Goal: Transaction & Acquisition: Download file/media

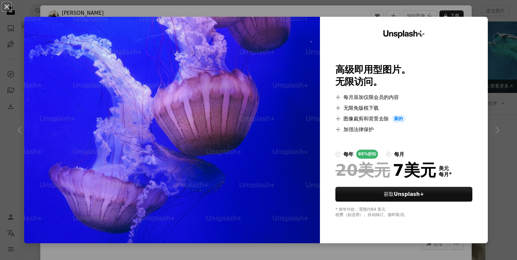
scroll to position [326, 0]
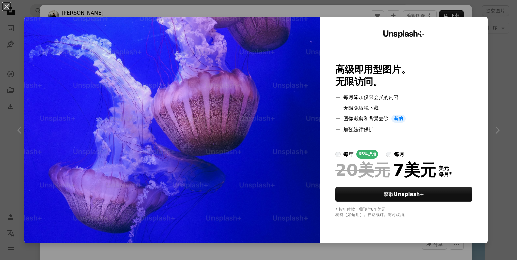
click at [501, 54] on div "An X shape Unsplash+ 高级即用型图片。 无限访问。 A plus sign 每月添加仅限会员的内容 A plus sign 无限免版税下载…" at bounding box center [258, 130] width 517 height 260
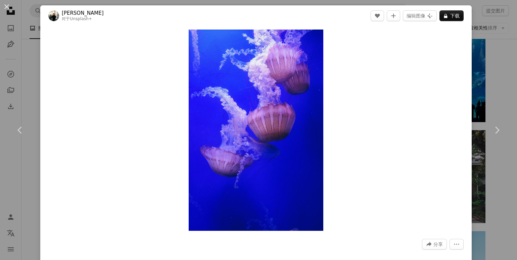
click at [508, 67] on div "An X shape Chevron left Chevron right [PERSON_NAME] 对于 Unsplash+ A heart A plus…" at bounding box center [258, 130] width 517 height 260
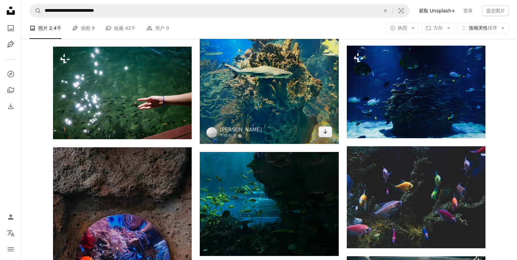
scroll to position [678, 0]
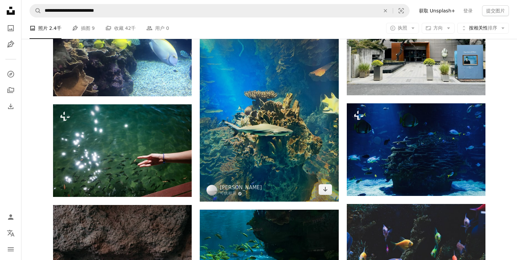
click at [276, 98] on img at bounding box center [269, 109] width 139 height 185
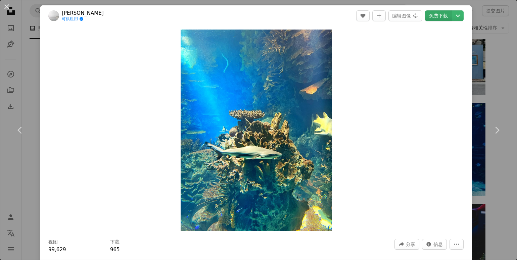
click at [443, 15] on font "免费下载" at bounding box center [438, 15] width 19 height 5
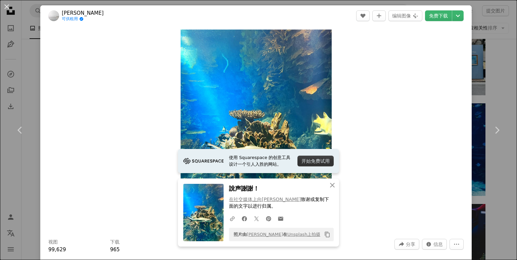
click at [493, 56] on div "An X shape Chevron left Chevron right 使用 Squarespace 的创意工具设计一个引人入胜的网站。 开始免费试用 A…" at bounding box center [258, 130] width 517 height 260
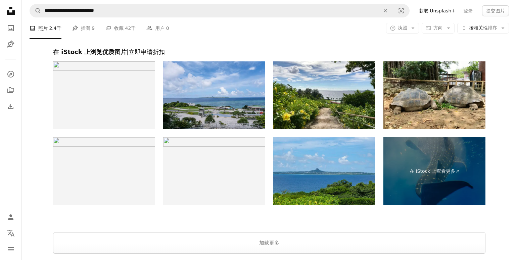
scroll to position [2135, 0]
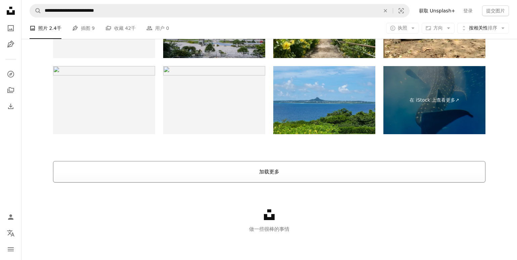
click at [264, 167] on button "加载更多" at bounding box center [269, 171] width 432 height 21
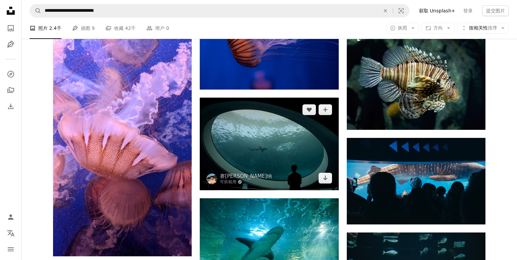
scroll to position [5835, 0]
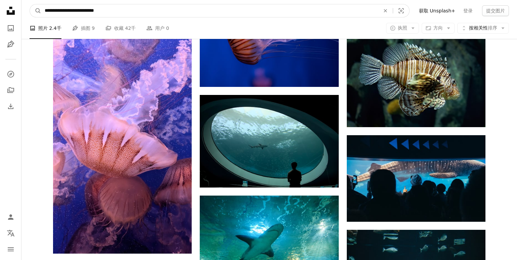
click at [133, 11] on input "**********" at bounding box center [209, 10] width 336 height 13
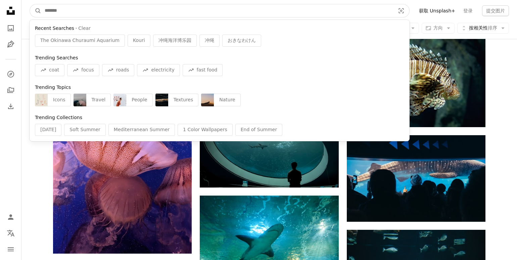
paste input "**********"
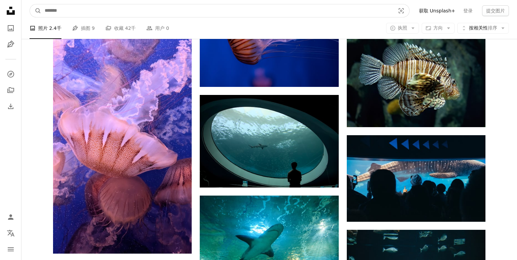
type input "**********"
click button "A magnifying glass" at bounding box center [35, 10] width 11 height 13
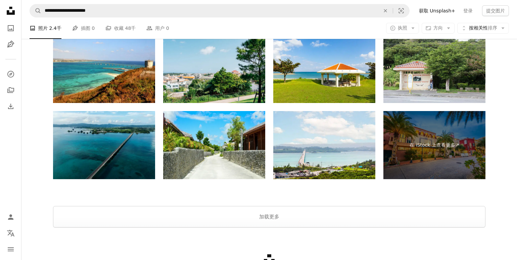
scroll to position [1395, 0]
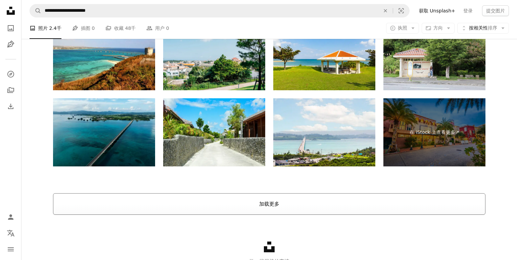
click at [226, 199] on button "加载更多" at bounding box center [269, 203] width 432 height 21
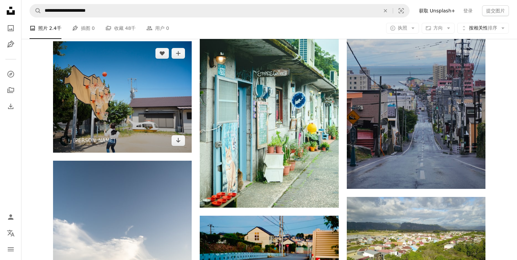
scroll to position [3673, 0]
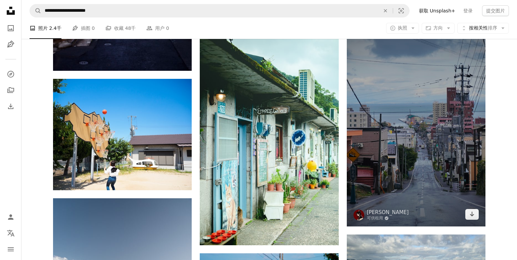
click at [389, 153] on img at bounding box center [416, 122] width 139 height 208
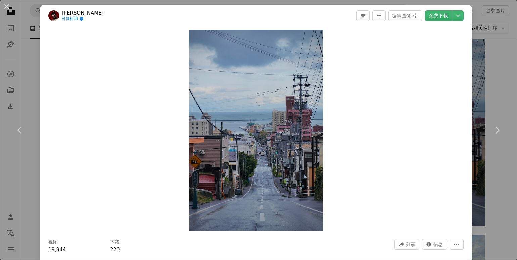
click at [504, 75] on div "An X shape Chevron left Chevron right 戸山神奈 可供租用 A checkmark inside of a circle …" at bounding box center [258, 130] width 517 height 260
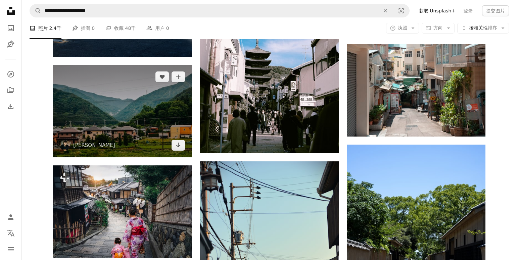
scroll to position [4226, 0]
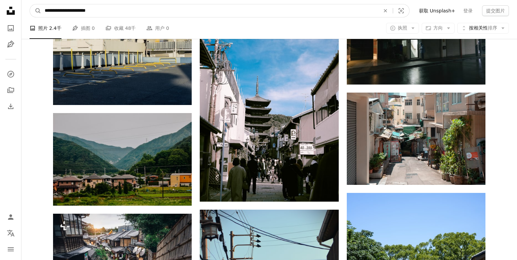
click at [125, 14] on input "**********" at bounding box center [209, 10] width 336 height 13
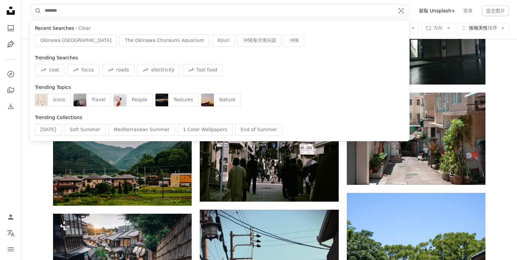
paste input "**********"
type input "**********"
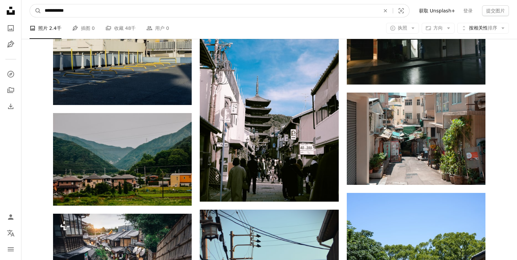
click button "A magnifying glass" at bounding box center [35, 10] width 11 height 13
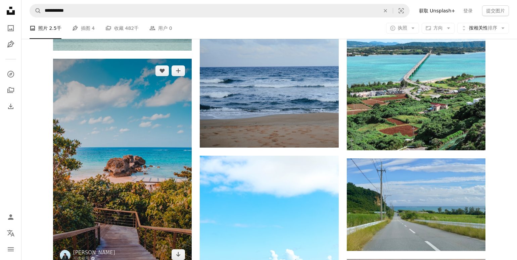
scroll to position [630, 0]
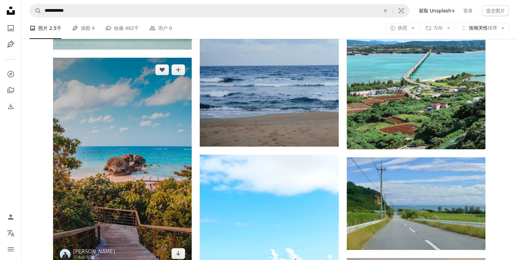
click at [129, 140] on img at bounding box center [122, 162] width 139 height 208
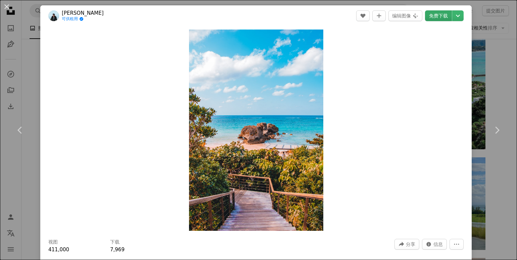
click at [448, 16] on font "免费下载" at bounding box center [438, 15] width 19 height 5
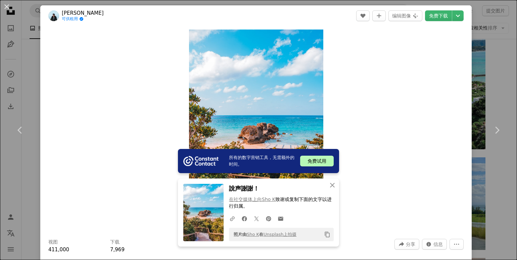
click at [501, 73] on div "An X shape Chevron left Chevron right 所有的数字营销工具，无需额外的时间。 免费试用 An X shape 关闭 說声謝…" at bounding box center [258, 130] width 517 height 260
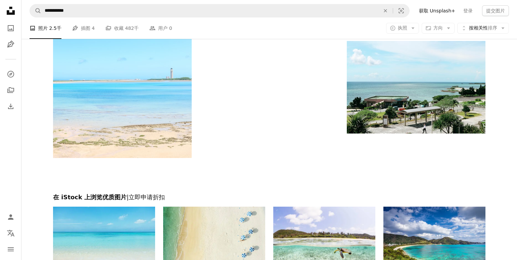
scroll to position [1126, 0]
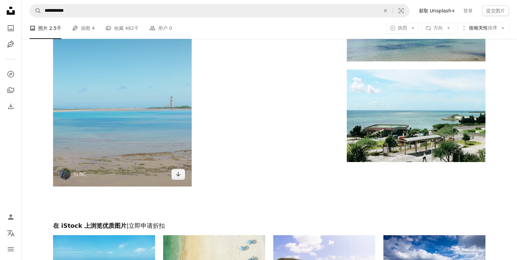
click at [93, 127] on img at bounding box center [122, 83] width 139 height 208
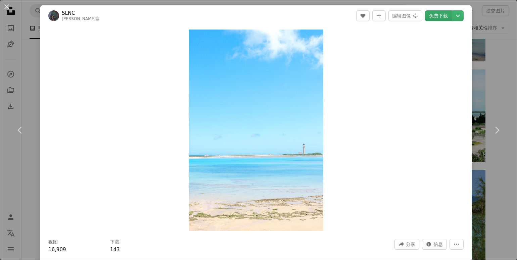
click at [445, 16] on font "免费下载" at bounding box center [438, 15] width 19 height 5
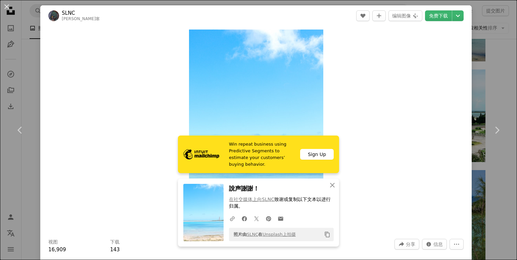
click at [497, 70] on div "An X shape Chevron left Chevron right Win repeat business using Predictive Segm…" at bounding box center [258, 130] width 517 height 260
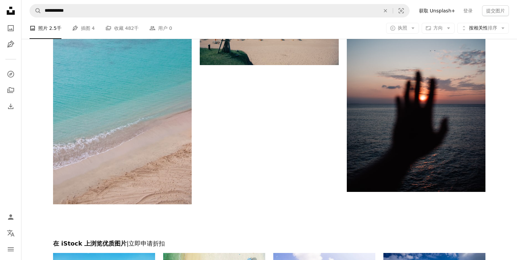
scroll to position [1977, 0]
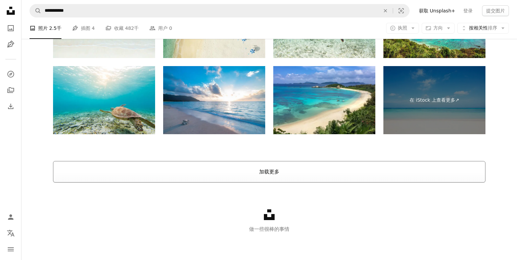
click at [272, 173] on font "加载更多" at bounding box center [269, 172] width 20 height 6
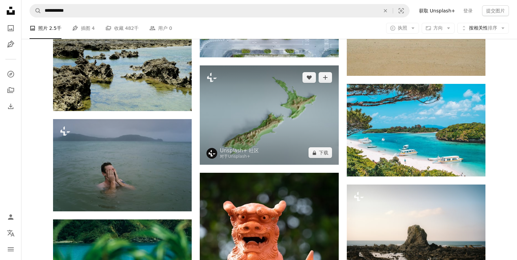
scroll to position [4105, 0]
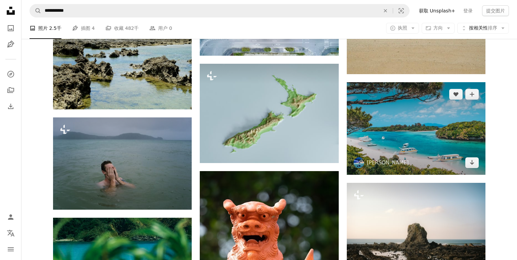
click at [421, 120] on img at bounding box center [416, 128] width 139 height 92
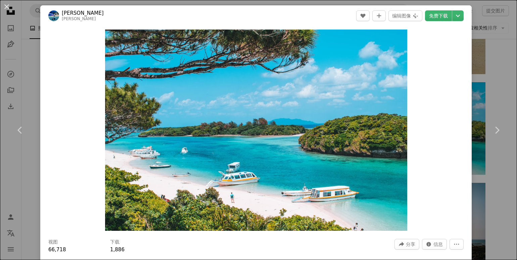
click at [497, 62] on div "An X shape Chevron left Chevron right [PERSON_NAME]. [PERSON_NAME] A heart A pl…" at bounding box center [258, 130] width 517 height 260
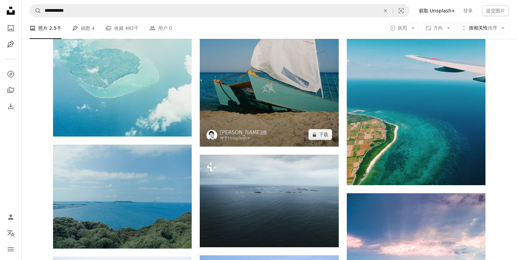
scroll to position [5058, 0]
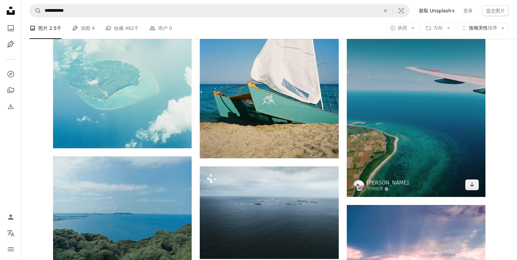
click at [396, 110] on img at bounding box center [416, 104] width 139 height 185
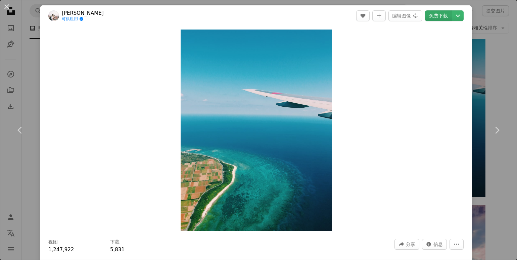
click at [446, 18] on font "免费下载" at bounding box center [438, 15] width 19 height 5
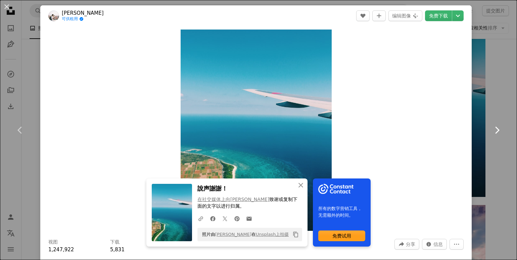
click at [497, 101] on link "Chevron right" at bounding box center [496, 130] width 40 height 64
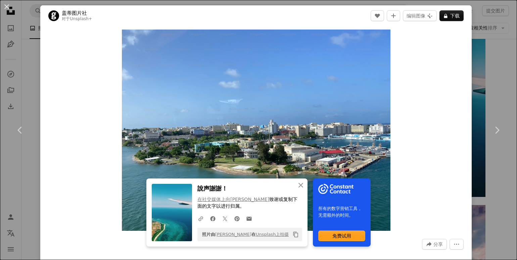
click at [499, 85] on div "An X shape Chevron left Chevron right An X shape 关闭 說声謝謝！ 在社交媒体上向[PERSON_NAME] …" at bounding box center [258, 130] width 517 height 260
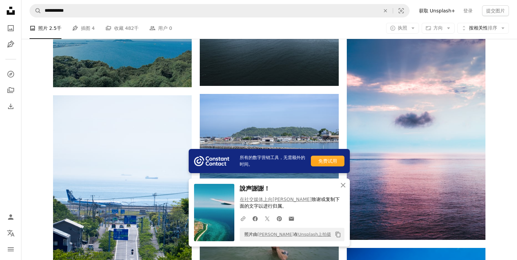
scroll to position [5233, 0]
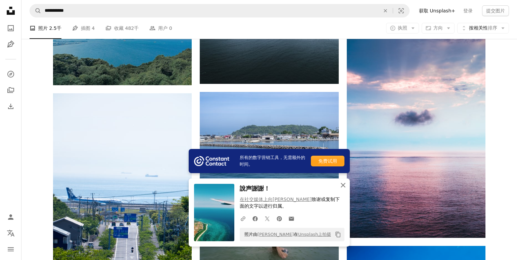
click at [341, 185] on icon "An X shape" at bounding box center [343, 185] width 8 height 8
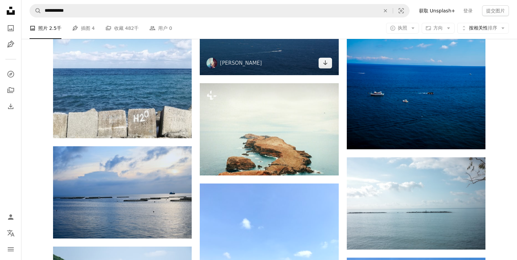
scroll to position [5523, 0]
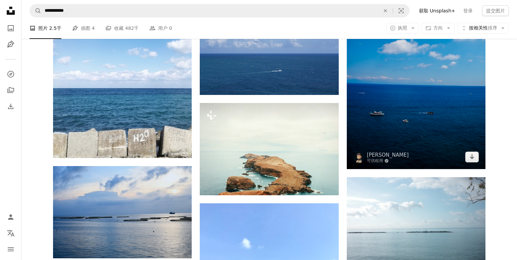
click at [405, 103] on img at bounding box center [416, 62] width 139 height 213
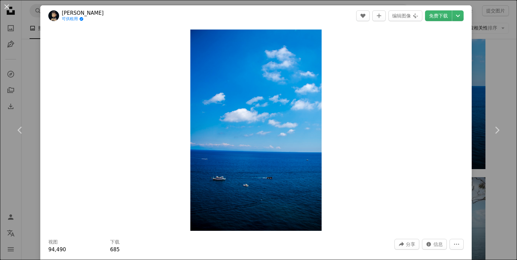
click at [493, 57] on div "An X shape Chevron left Chevron right [PERSON_NAME]·罗密欧 可供租用 A checkmark inside…" at bounding box center [258, 130] width 517 height 260
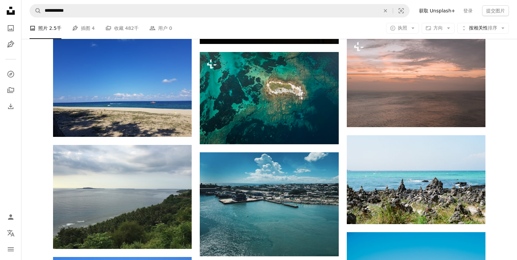
scroll to position [9332, 0]
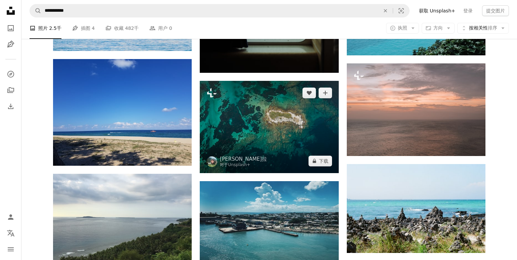
click at [234, 119] on img at bounding box center [269, 127] width 139 height 92
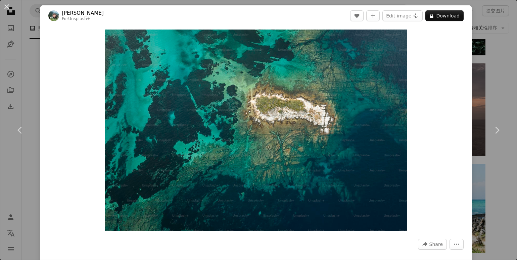
click at [497, 74] on div "An X shape Chevron left Chevron right [PERSON_NAME] For Unsplash+ A heart A plu…" at bounding box center [258, 130] width 517 height 260
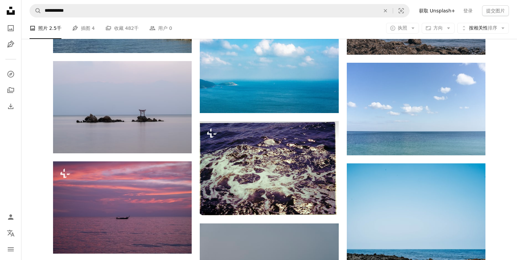
scroll to position [13684, 0]
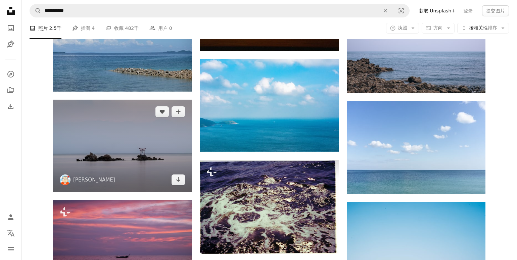
click at [143, 143] on img at bounding box center [122, 146] width 139 height 92
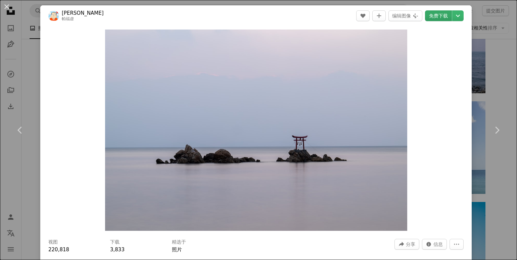
click at [446, 18] on font "免费下载" at bounding box center [438, 15] width 19 height 5
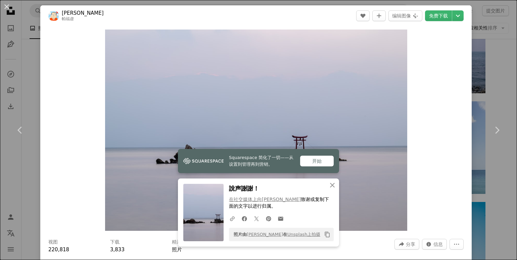
click at [495, 62] on div "An X shape Chevron left Chevron right Squarespace 简化了一切——从设置到管理再到营销。 开始 An X sh…" at bounding box center [258, 130] width 517 height 260
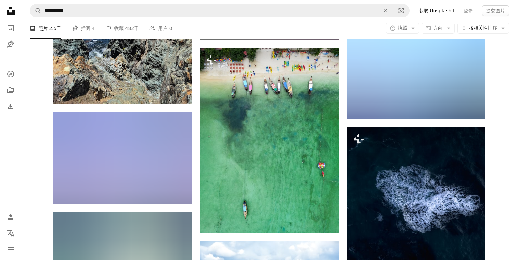
scroll to position [18819, 0]
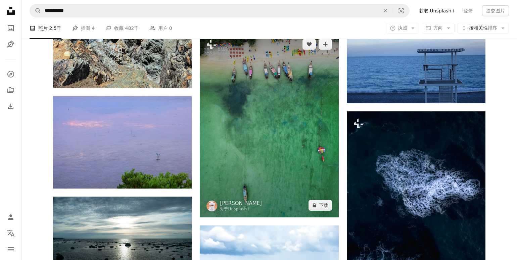
click at [231, 128] on img at bounding box center [269, 124] width 139 height 185
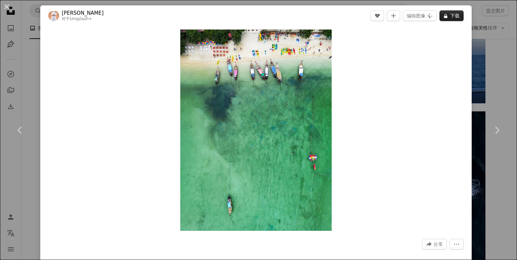
click at [448, 18] on icon "A lock" at bounding box center [445, 15] width 5 height 5
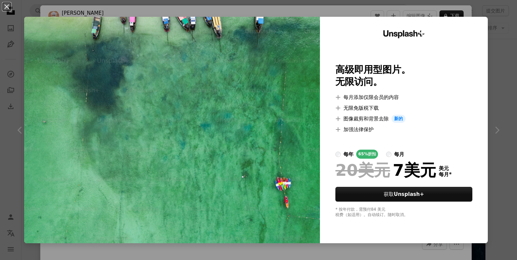
click at [512, 82] on div "An X shape Unsplash+ 高级即用型图片。 无限访问。 A plus sign 每月添加仅限会员的内容 A plus sign 无限免版税下载…" at bounding box center [258, 130] width 517 height 260
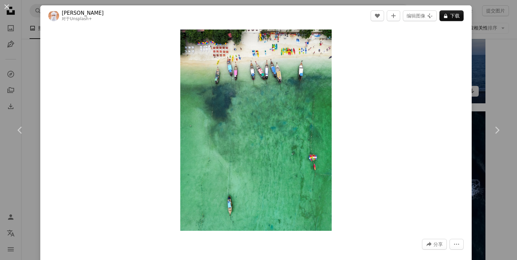
click at [498, 77] on div "An X shape Chevron left Chevron right [PERSON_NAME] 对于 Unsplash+ A heart A plus…" at bounding box center [258, 130] width 517 height 260
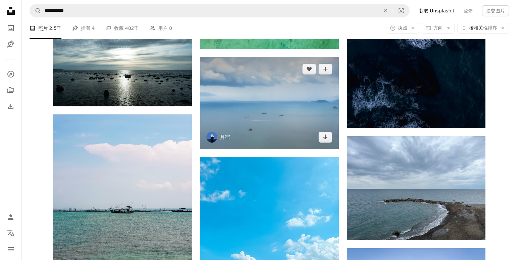
scroll to position [19003, 0]
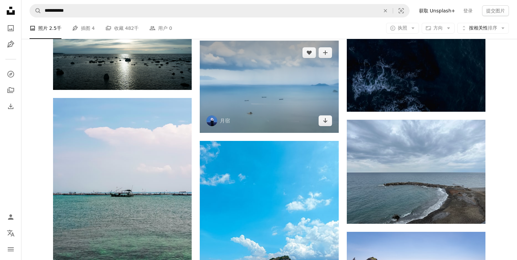
click at [278, 95] on img at bounding box center [269, 87] width 139 height 92
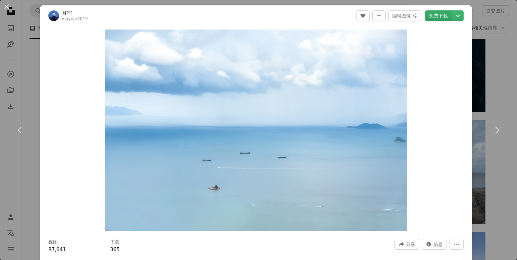
click at [446, 18] on font "免费下载" at bounding box center [438, 16] width 19 height 10
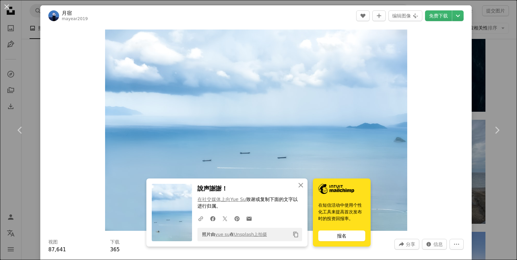
click at [501, 61] on div "An X shape Chevron left Chevron right An X shape 关闭 說声謝謝！ 在社交媒体上向Yue Su 致谢 或复制下…" at bounding box center [258, 130] width 517 height 260
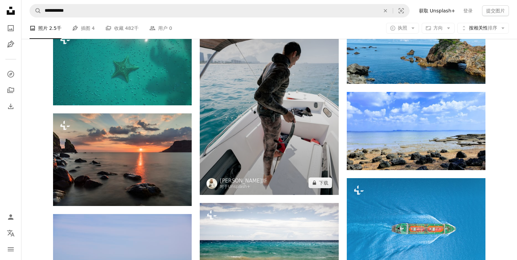
scroll to position [20073, 0]
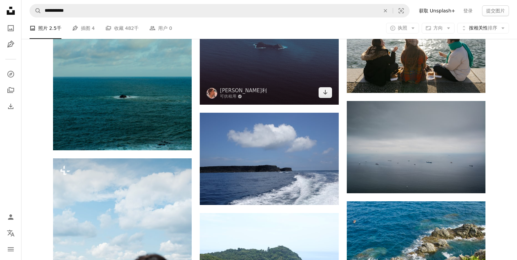
click at [217, 105] on img at bounding box center [269, 17] width 139 height 173
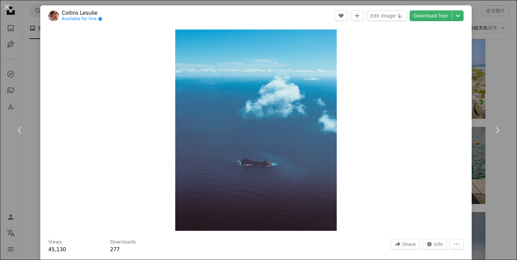
click at [500, 54] on div "An X shape Chevron left Chevron right [PERSON_NAME] Lesulie Available for hire …" at bounding box center [258, 130] width 517 height 260
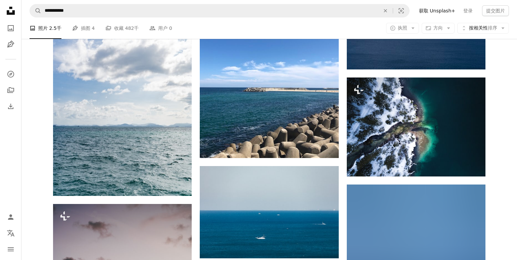
scroll to position [23439, 0]
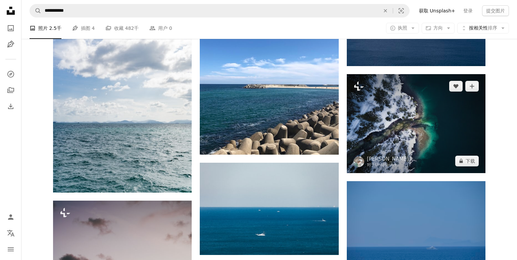
click at [392, 108] on img at bounding box center [416, 123] width 139 height 99
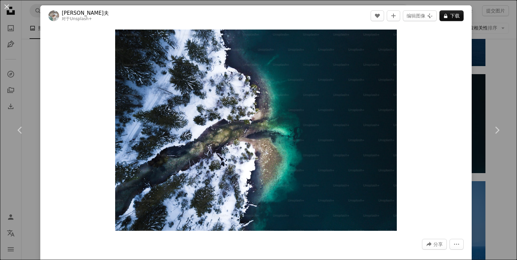
click at [505, 59] on div "An X shape Chevron left Chevron right [PERSON_NAME]夫 对于 Unsplash+ A heart A plu…" at bounding box center [258, 130] width 517 height 260
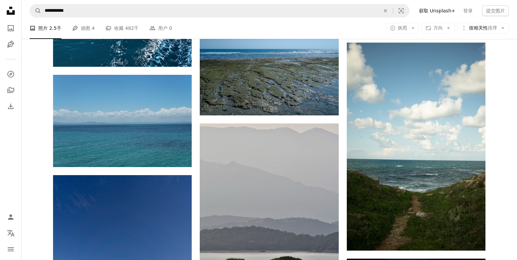
scroll to position [24176, 0]
